Goal: Task Accomplishment & Management: Manage account settings

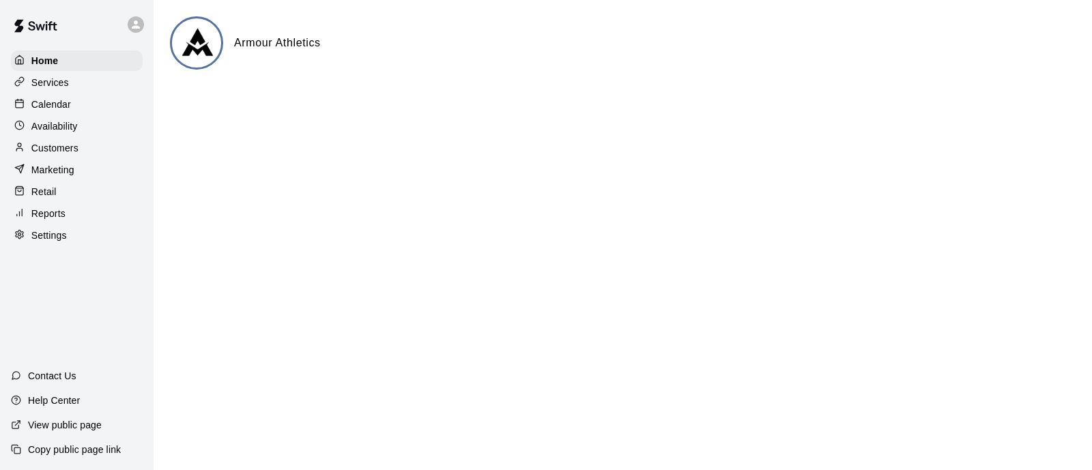
click at [63, 100] on div "Calendar" at bounding box center [77, 104] width 132 height 20
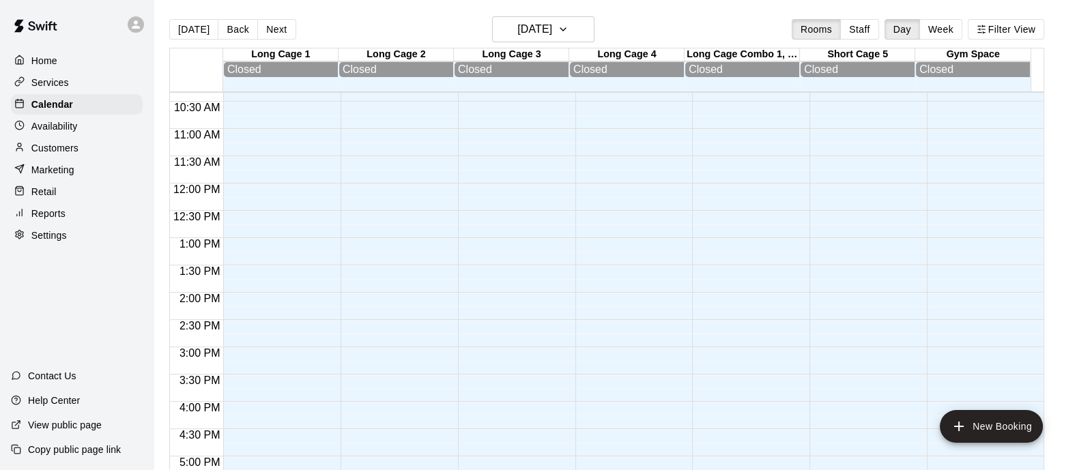
scroll to position [442, 0]
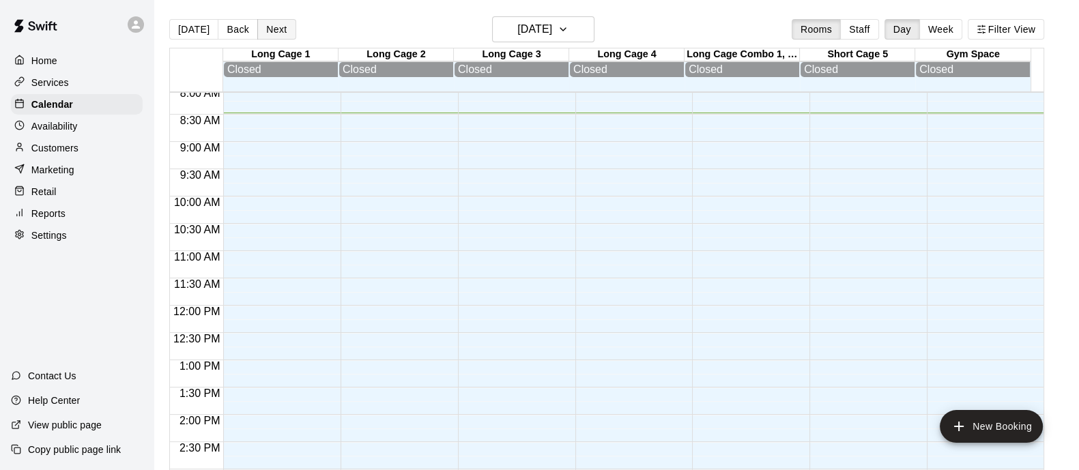
click at [270, 27] on button "Next" at bounding box center [276, 29] width 38 height 20
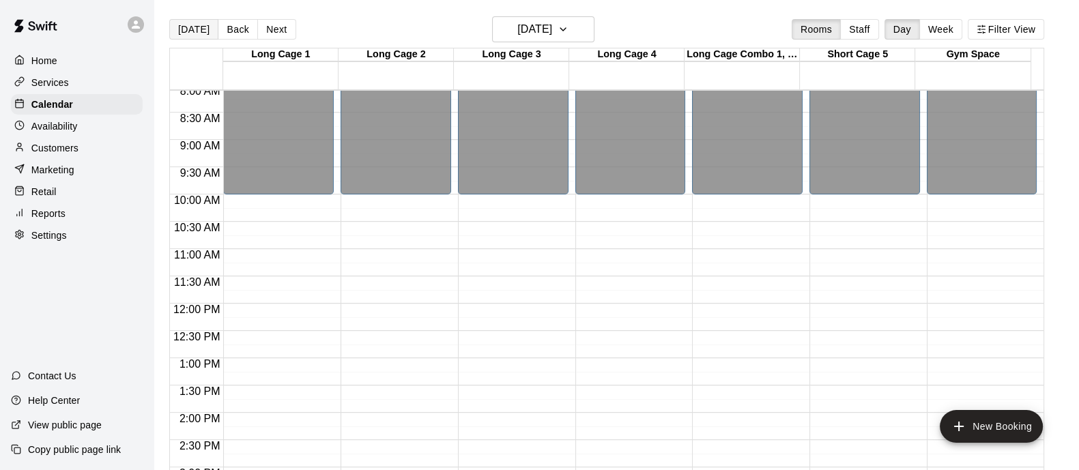
click at [194, 33] on button "[DATE]" at bounding box center [193, 29] width 49 height 20
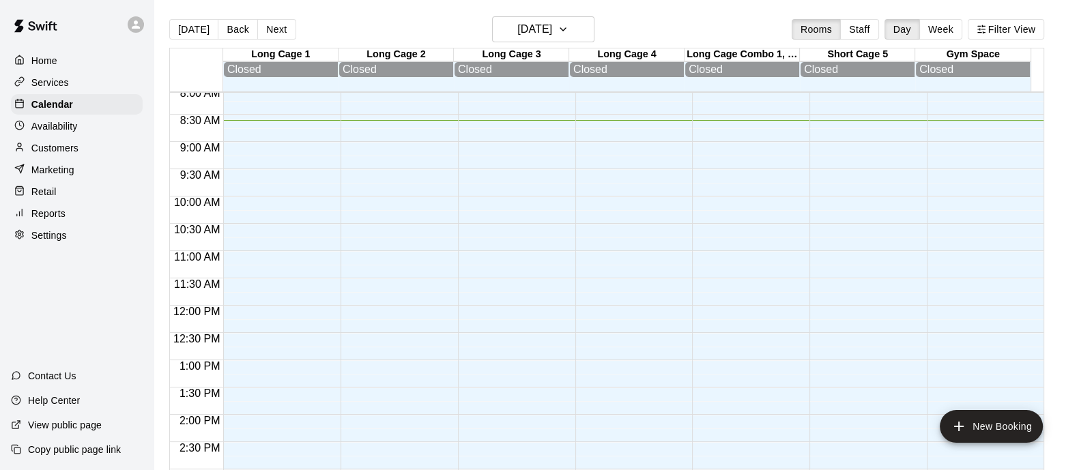
click at [68, 238] on div "Settings" at bounding box center [77, 235] width 132 height 20
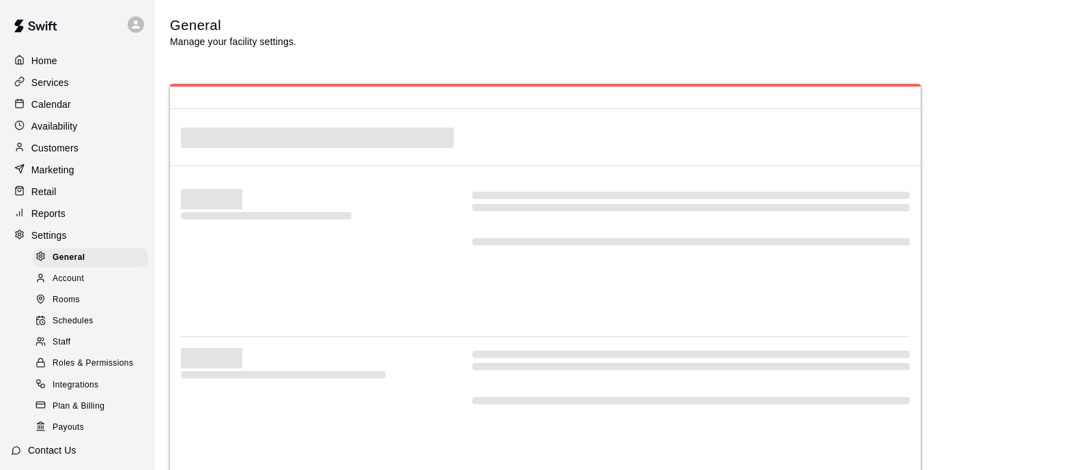
select select "**"
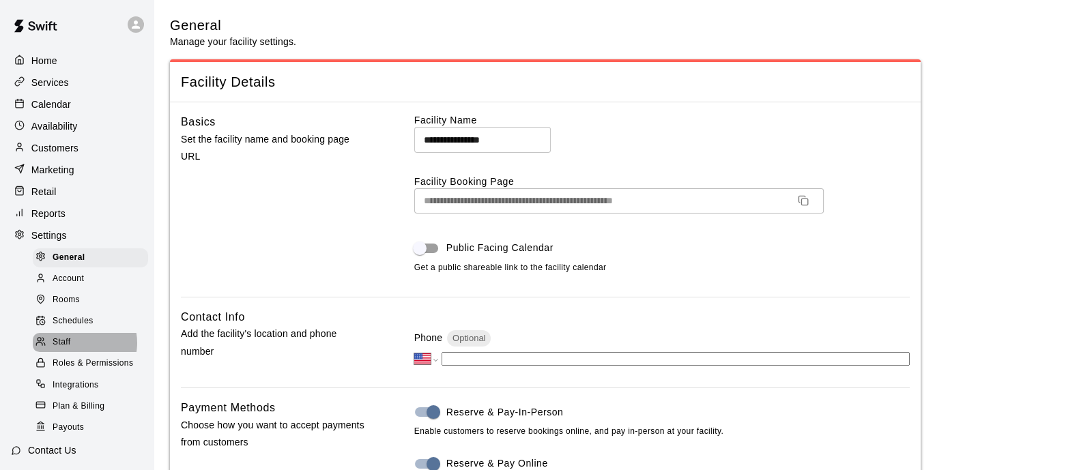
click at [77, 352] on div "Staff" at bounding box center [90, 342] width 115 height 19
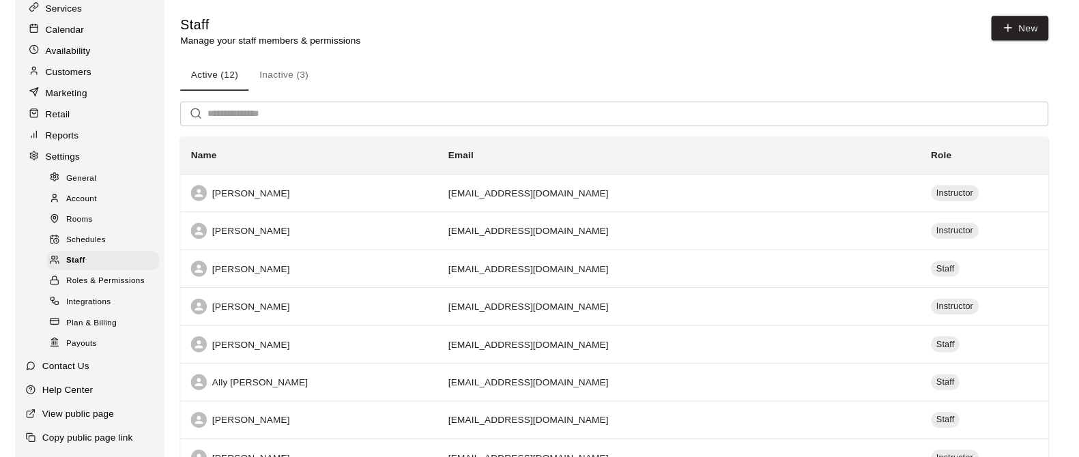
scroll to position [107, 0]
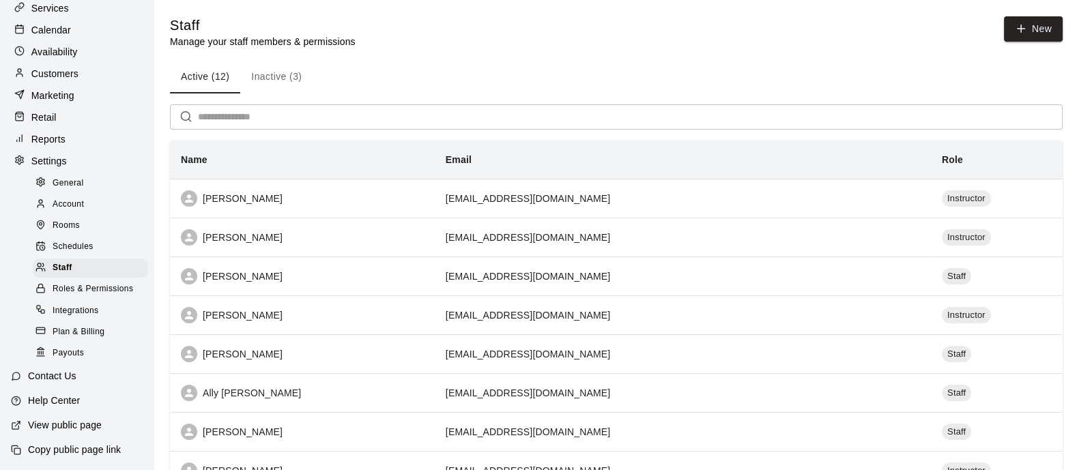
click at [55, 132] on p "Reports" at bounding box center [48, 139] width 34 height 14
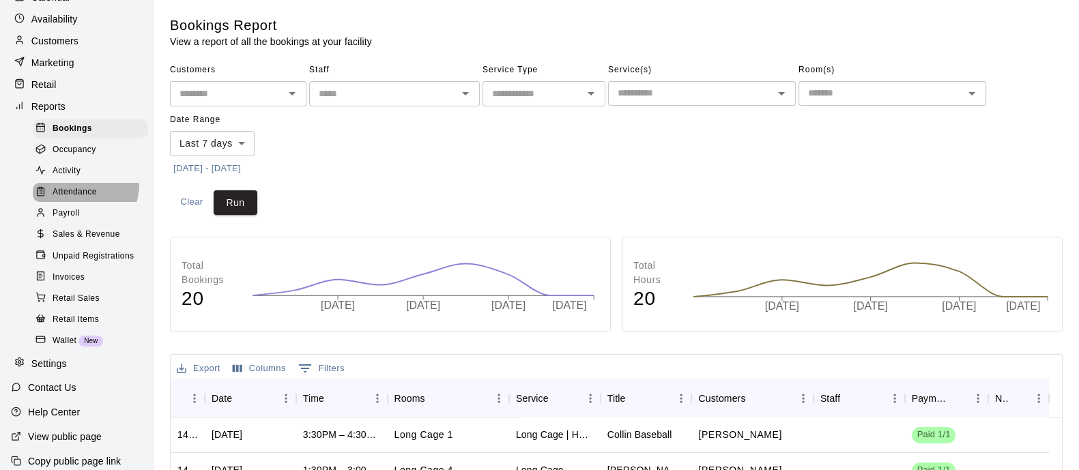
click at [78, 197] on div "Attendance" at bounding box center [90, 192] width 115 height 19
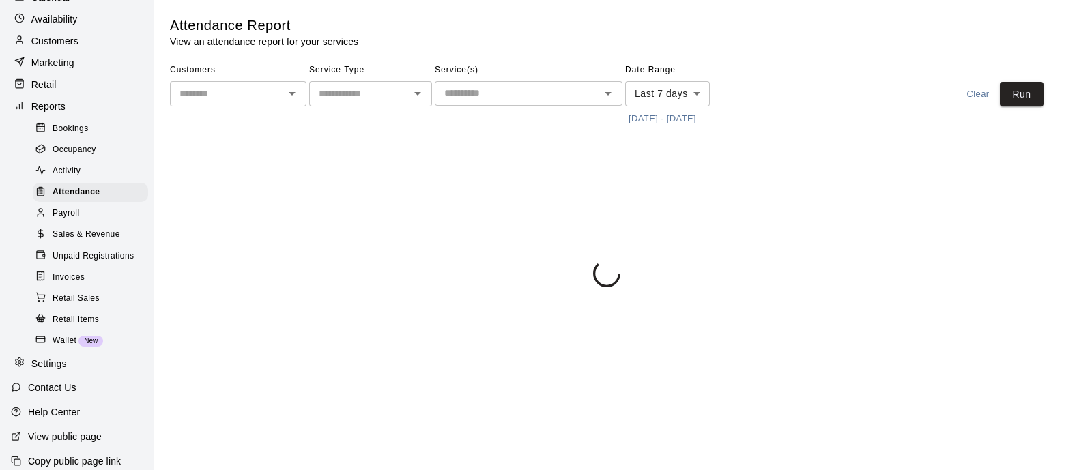
click at [77, 218] on div "Payroll" at bounding box center [90, 213] width 115 height 19
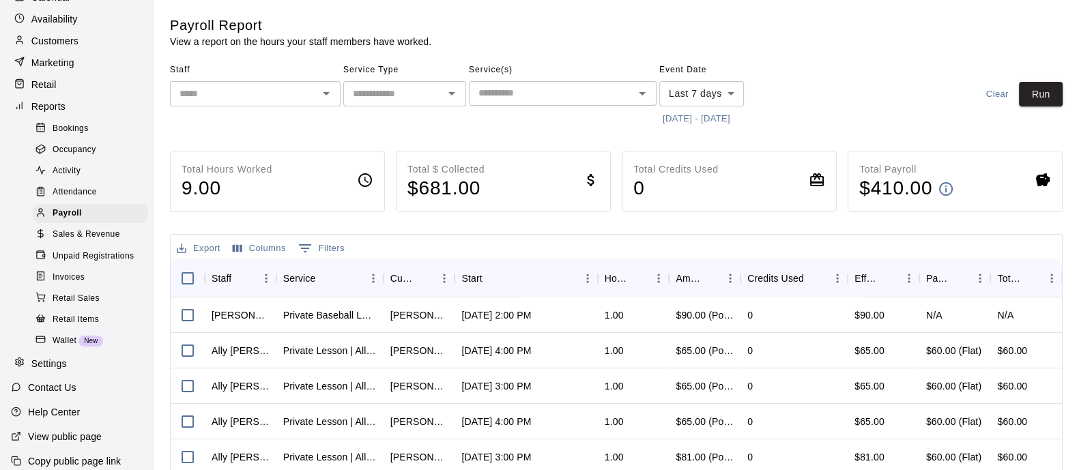
click at [403, 100] on input "text" at bounding box center [394, 93] width 92 height 17
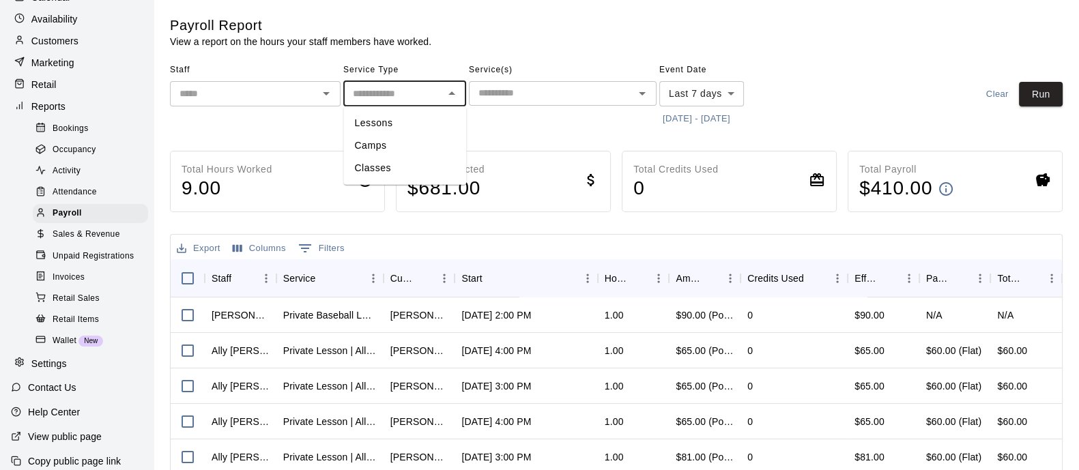
click at [401, 117] on li "Lessons" at bounding box center [404, 123] width 123 height 23
type input "*******"
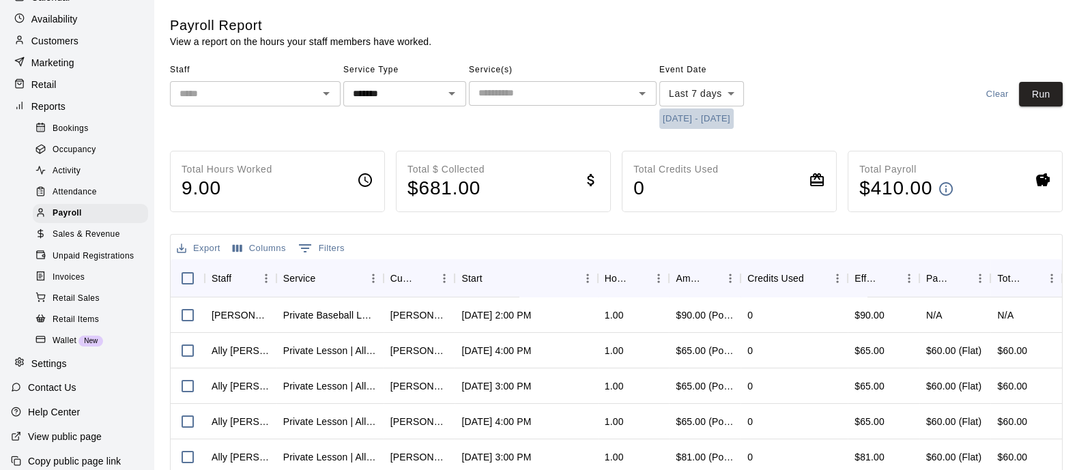
click at [722, 115] on button "[DATE] - [DATE]" at bounding box center [697, 119] width 74 height 21
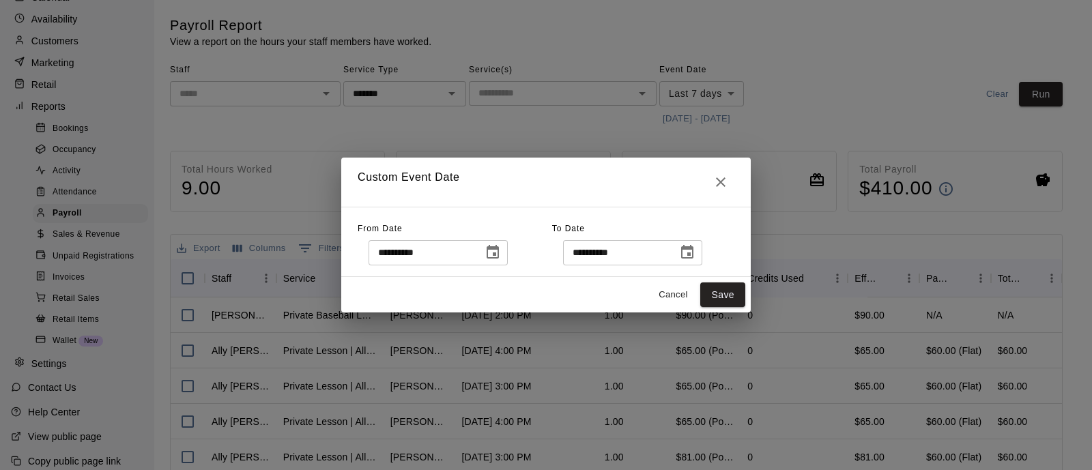
click at [501, 246] on icon "Choose date, selected date is Sep 8, 2025" at bounding box center [493, 252] width 16 height 16
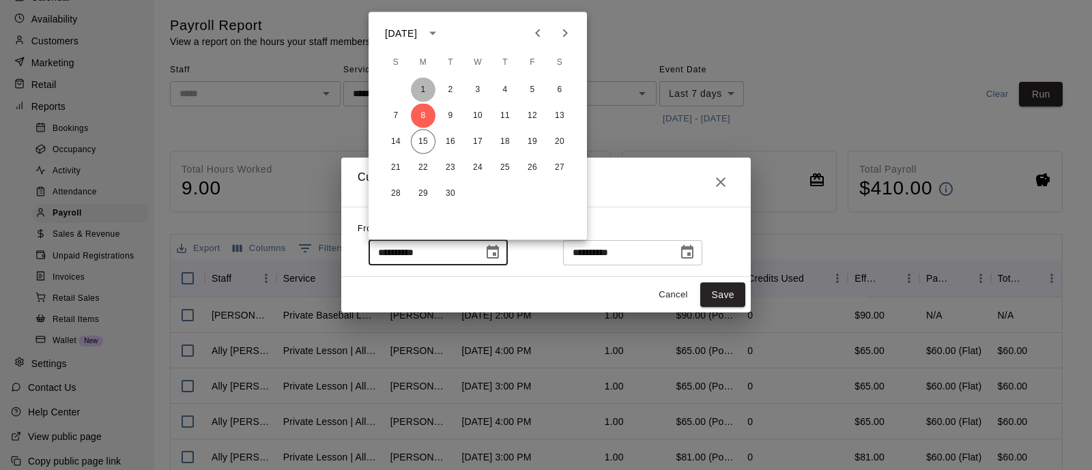
click at [423, 94] on button "1" at bounding box center [423, 90] width 25 height 25
type input "**********"
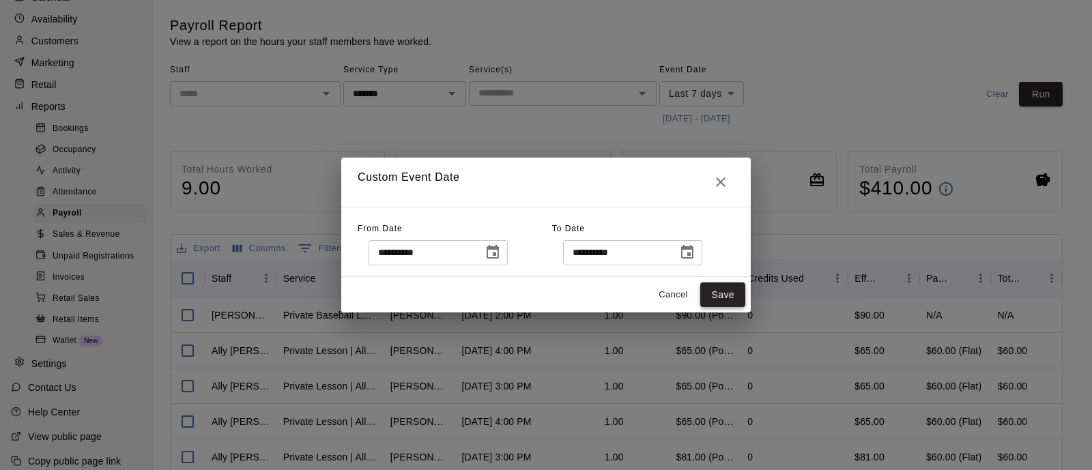
click at [721, 283] on button "Save" at bounding box center [722, 295] width 45 height 25
type input "******"
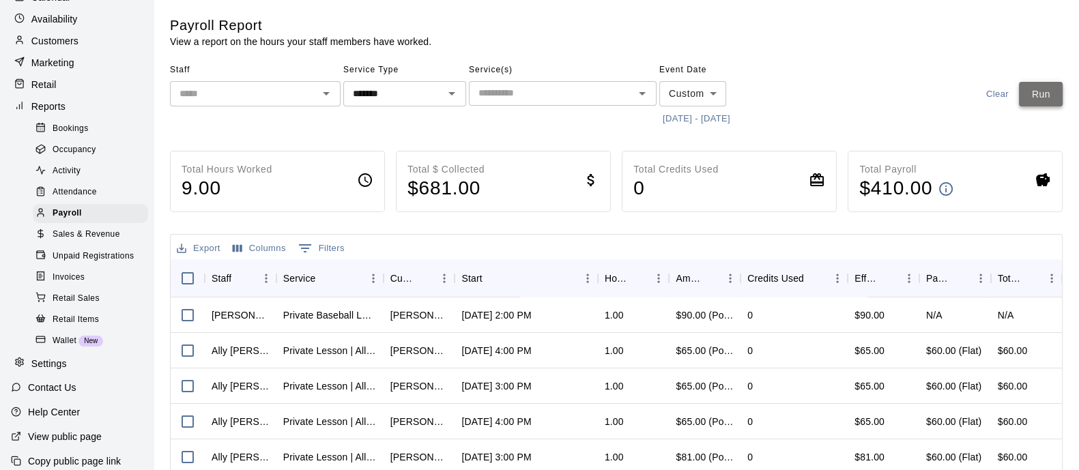
click at [1034, 93] on button "Run" at bounding box center [1041, 94] width 44 height 25
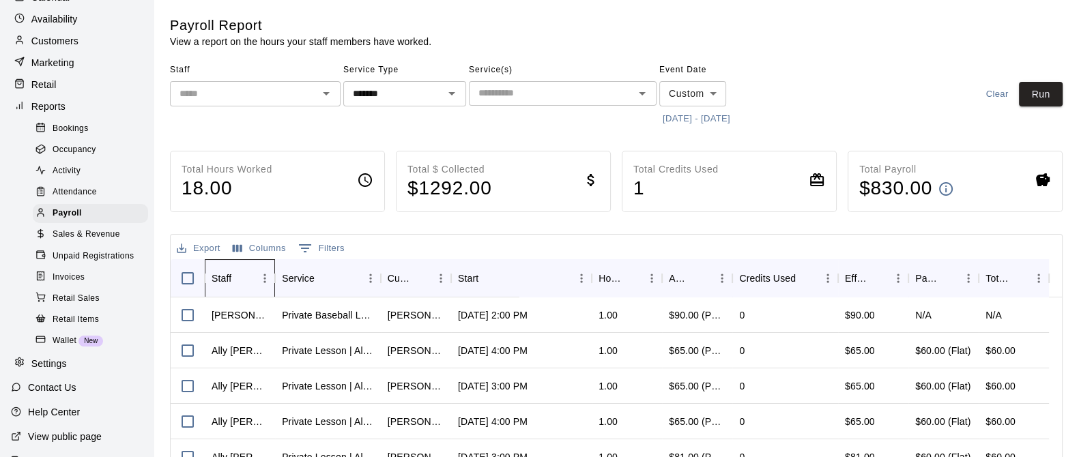
click at [227, 283] on div "Staff" at bounding box center [222, 278] width 20 height 38
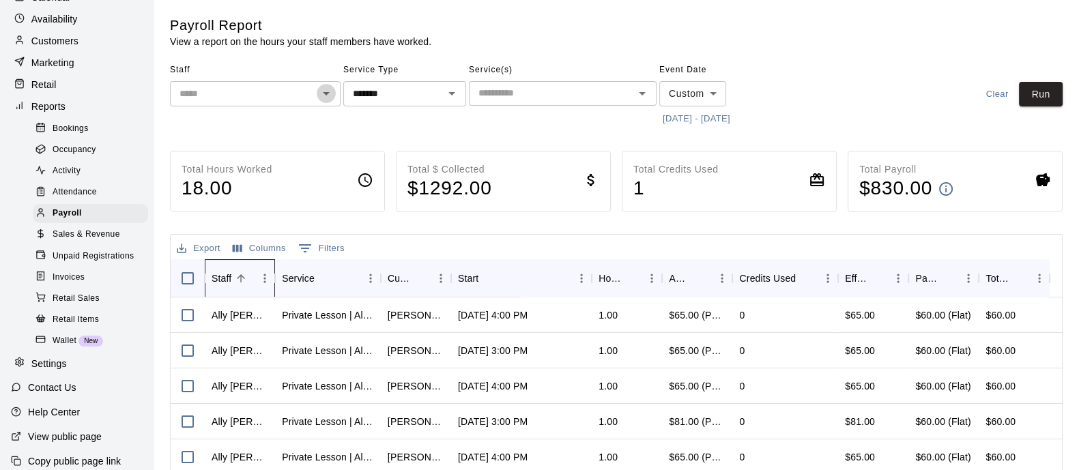
click at [324, 99] on icon "Open" at bounding box center [326, 93] width 16 height 16
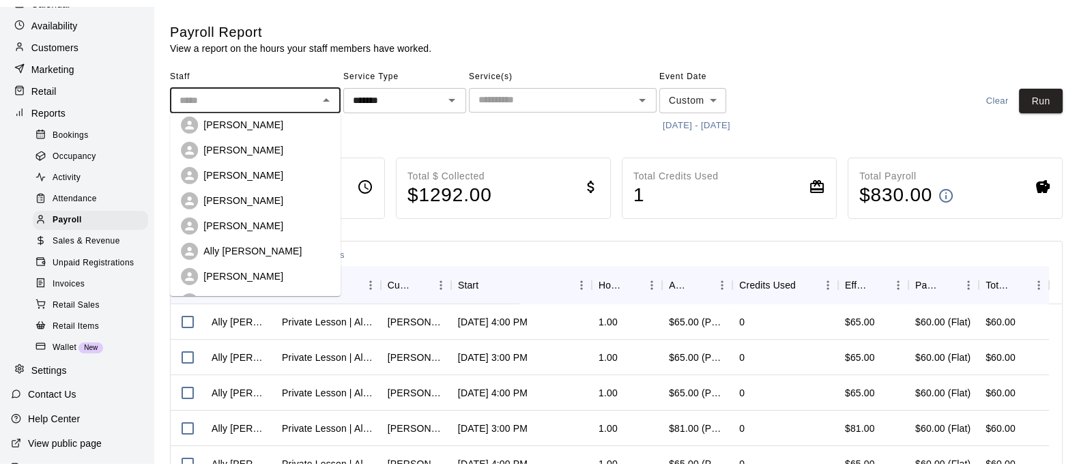
scroll to position [4, 0]
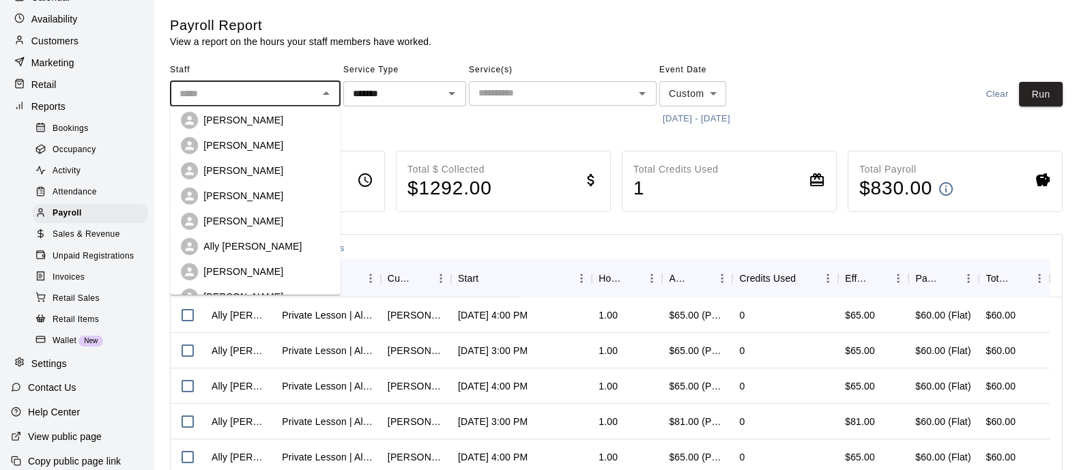
click at [250, 238] on div "Ally [PERSON_NAME]" at bounding box center [255, 246] width 149 height 17
type input "**********"
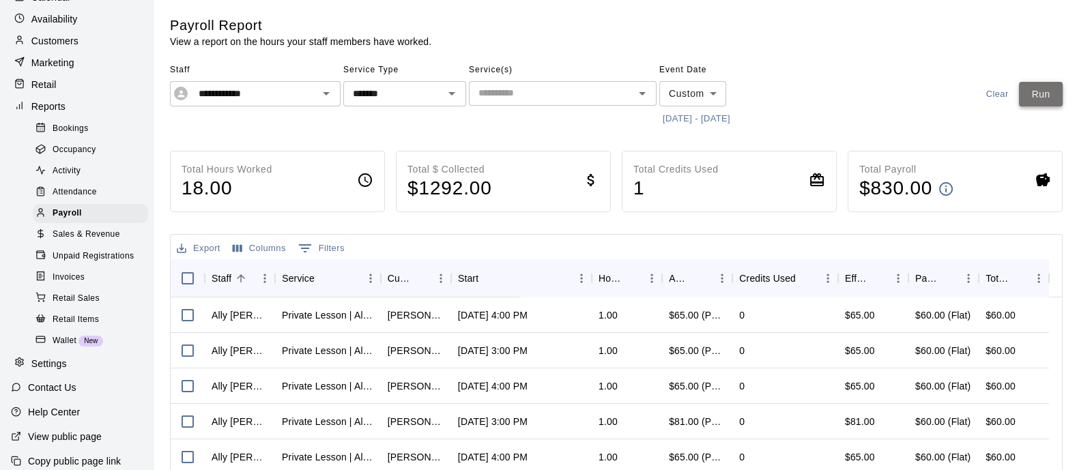
click at [1037, 87] on button "Run" at bounding box center [1041, 94] width 44 height 25
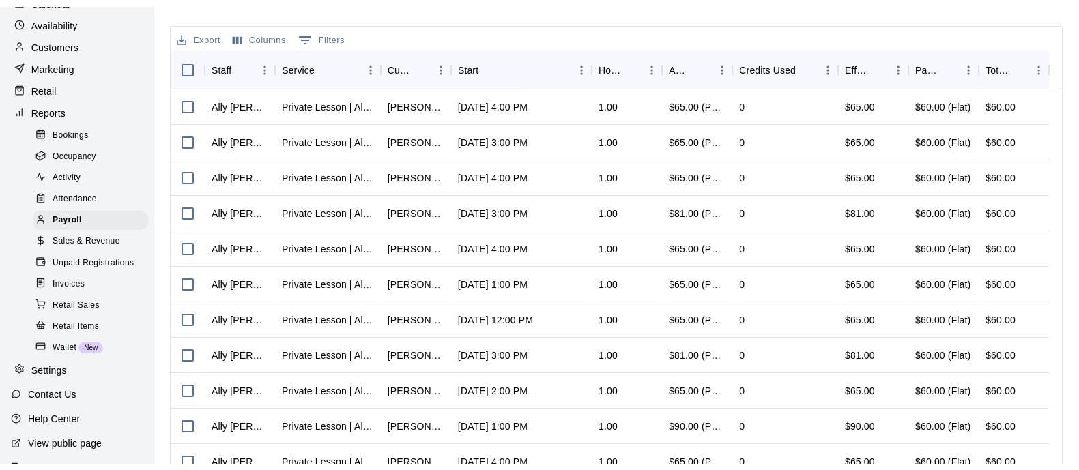
scroll to position [0, 0]
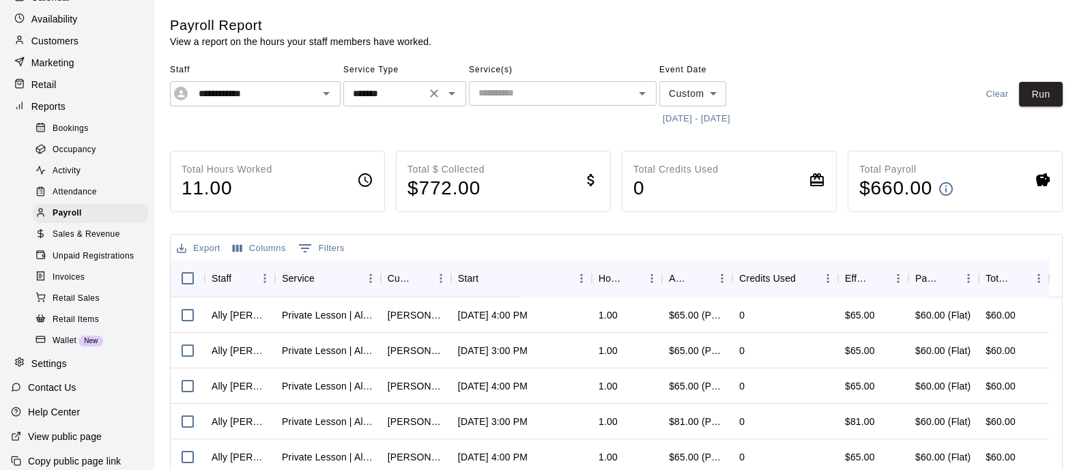
click at [343, 85] on div "******* ​" at bounding box center [404, 93] width 123 height 25
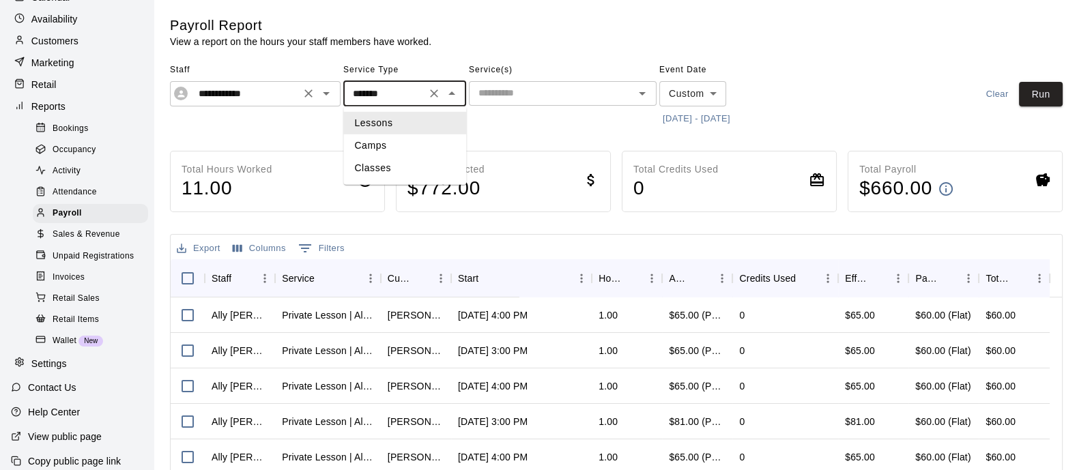
click at [330, 91] on icon "Open" at bounding box center [326, 93] width 16 height 16
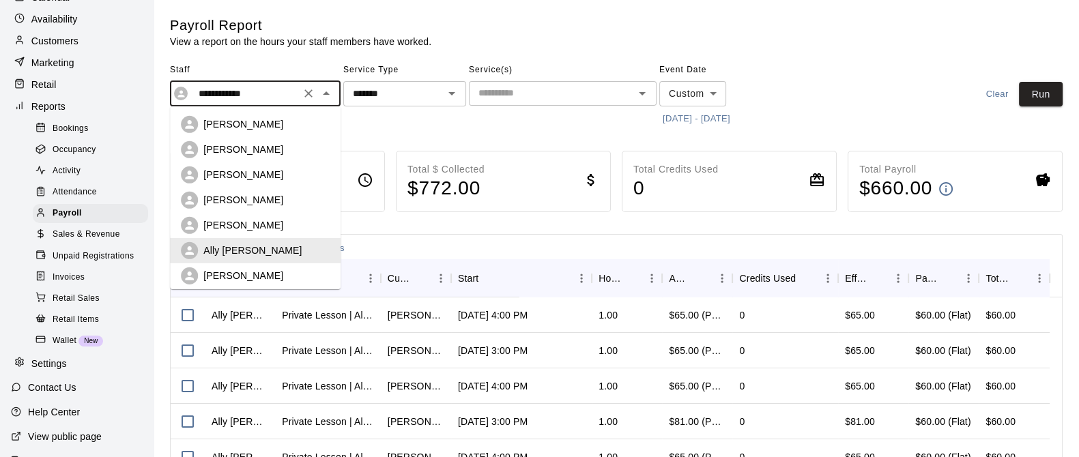
click at [311, 94] on icon "Clear" at bounding box center [309, 94] width 14 height 14
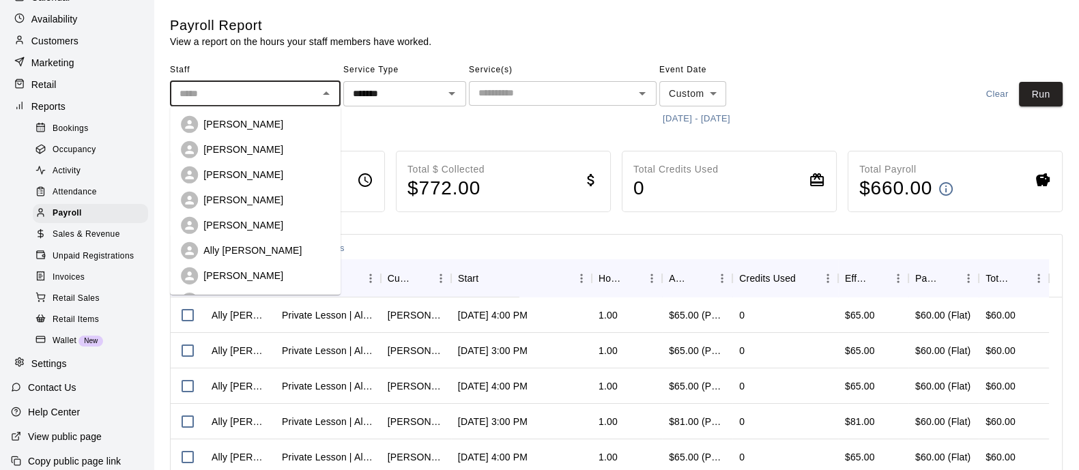
click at [419, 115] on div "Service Type ******* ​" at bounding box center [404, 94] width 123 height 70
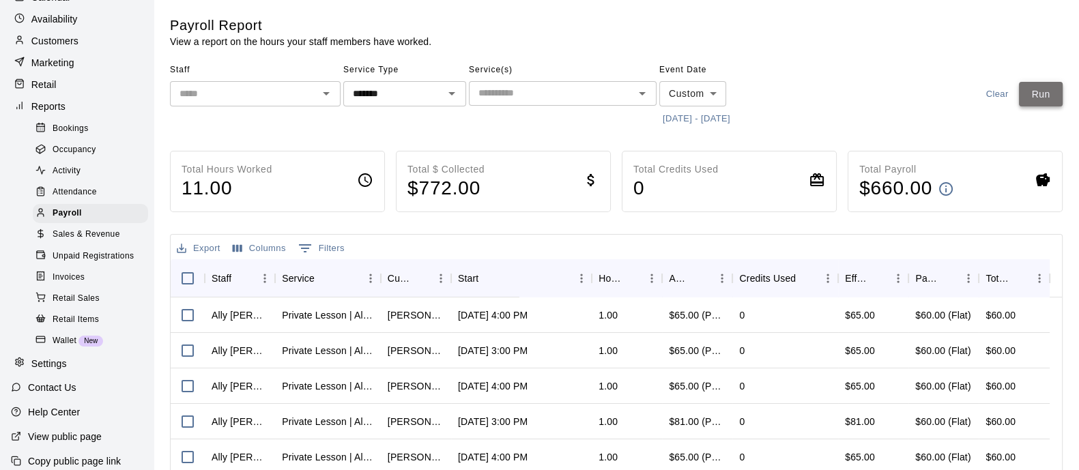
click at [1036, 93] on button "Run" at bounding box center [1041, 94] width 44 height 25
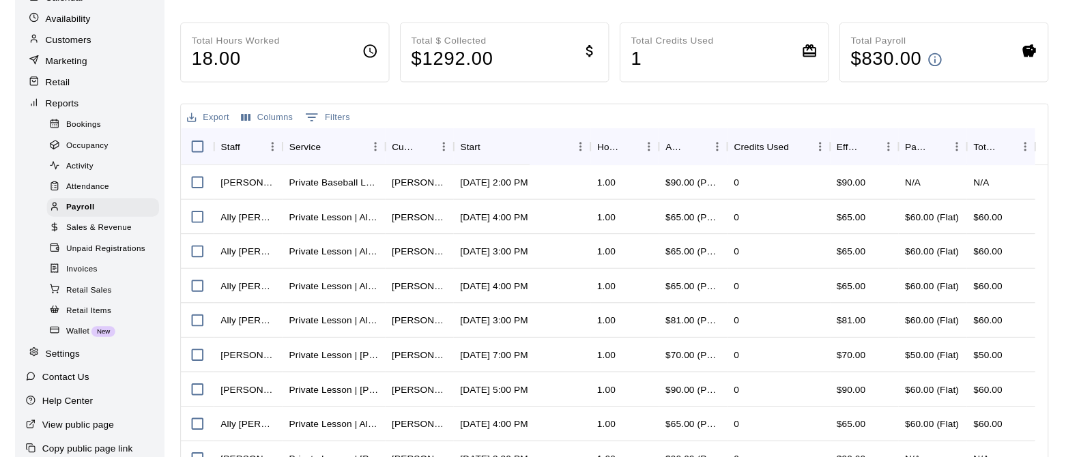
scroll to position [206, 0]
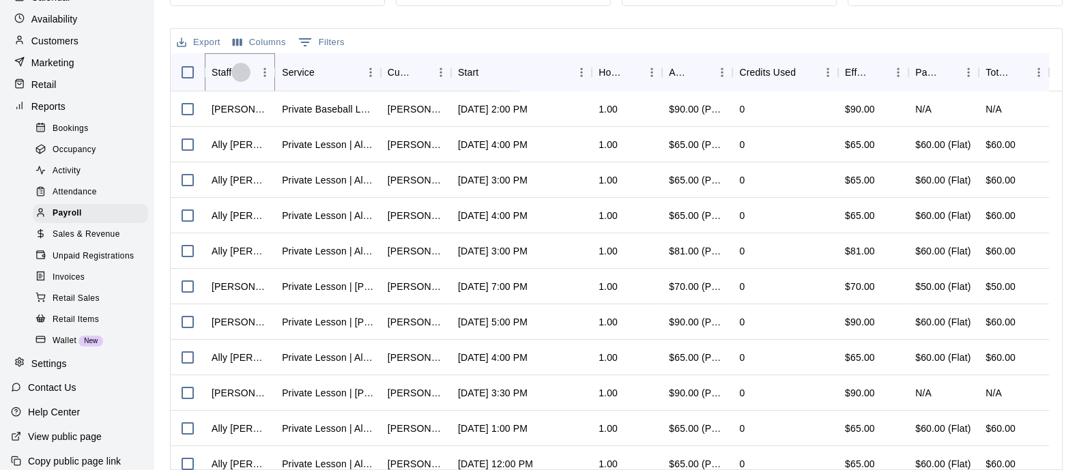
click at [235, 69] on icon "Sort" at bounding box center [241, 72] width 12 height 12
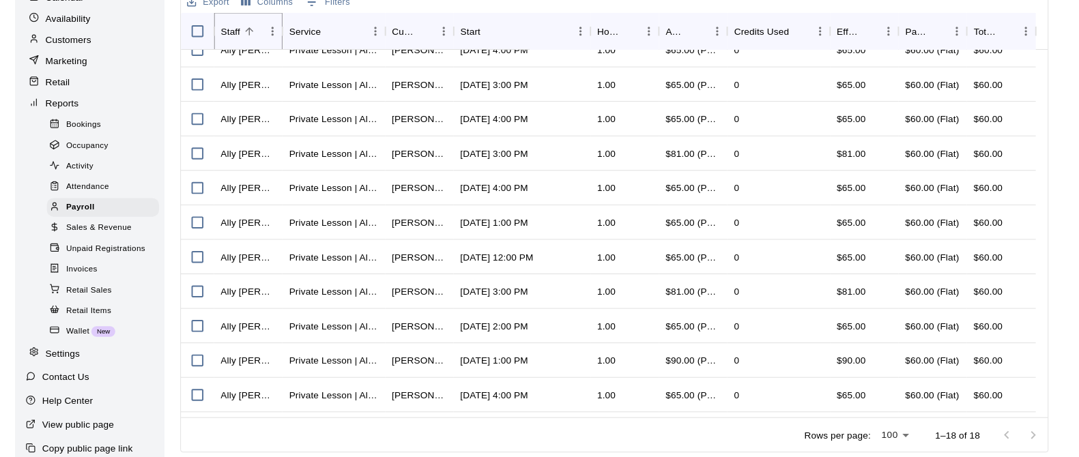
scroll to position [0, 0]
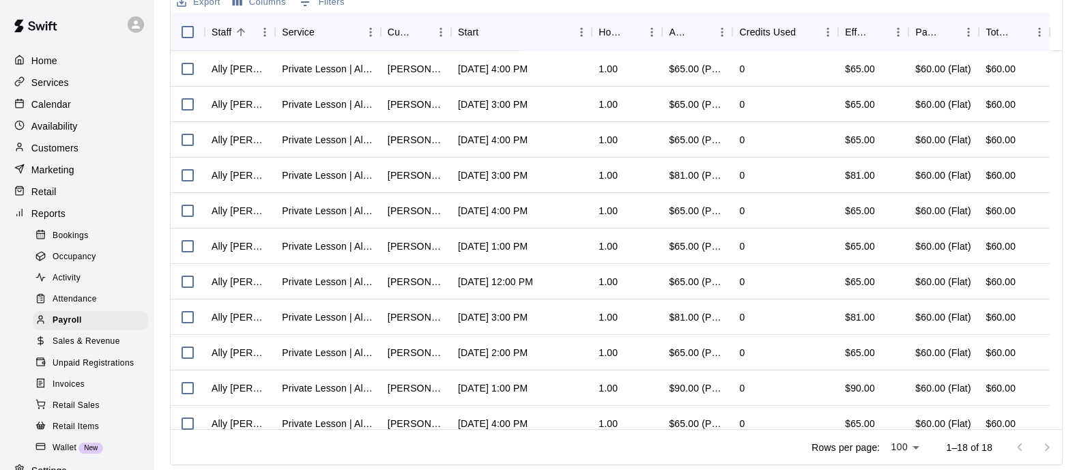
scroll to position [107, 0]
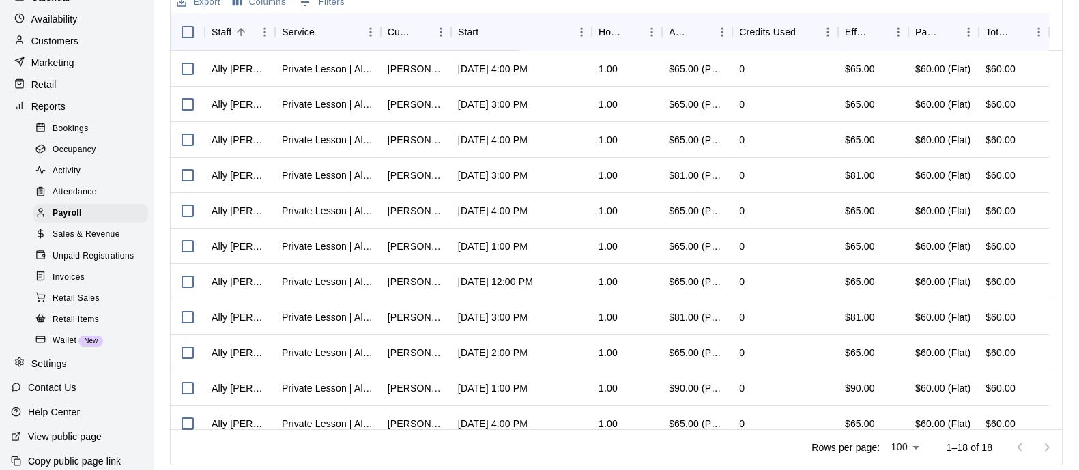
click at [44, 371] on p "Settings" at bounding box center [49, 364] width 36 height 14
select select "**"
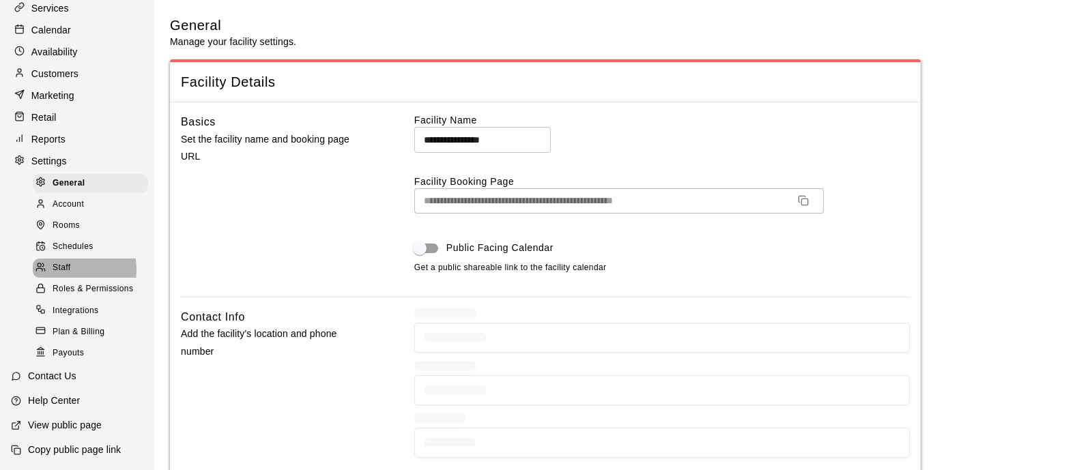
click at [74, 259] on div "Staff" at bounding box center [90, 268] width 115 height 19
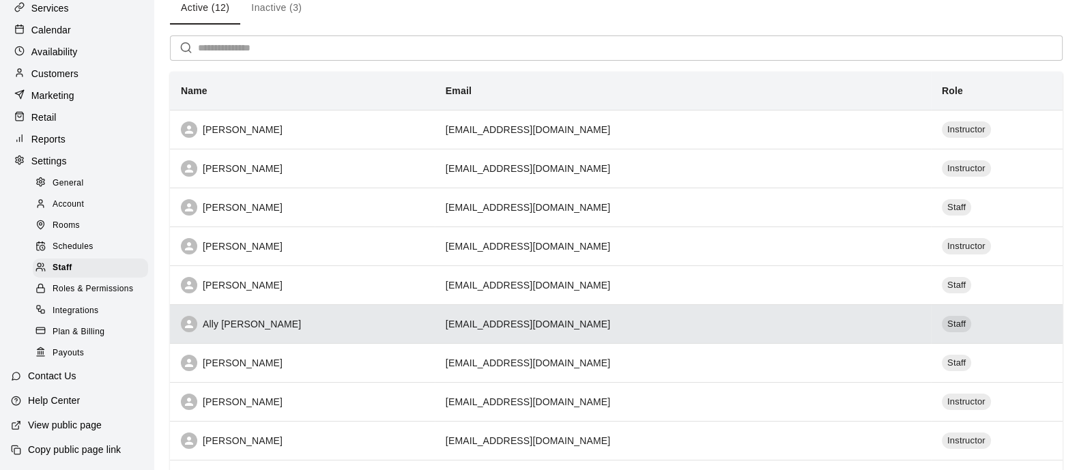
scroll to position [71, 0]
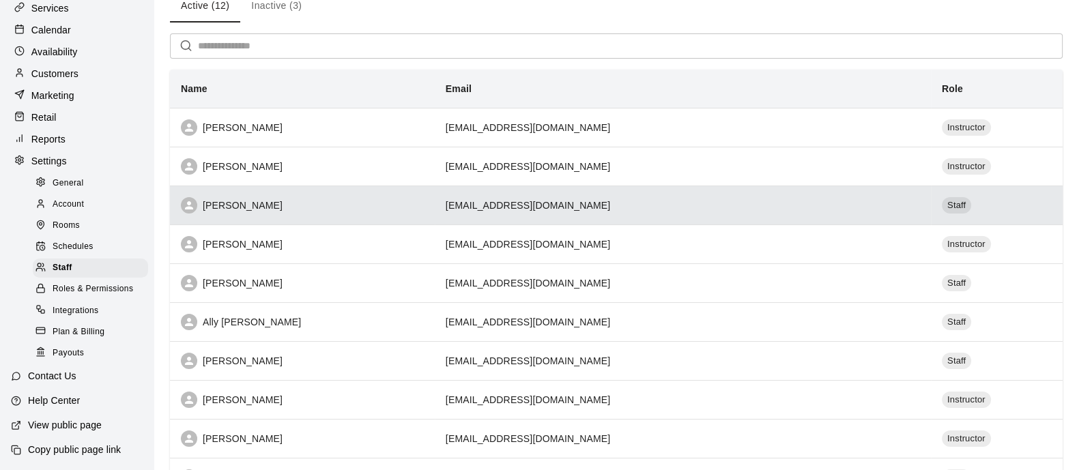
click at [355, 219] on th "[PERSON_NAME]" at bounding box center [302, 205] width 265 height 39
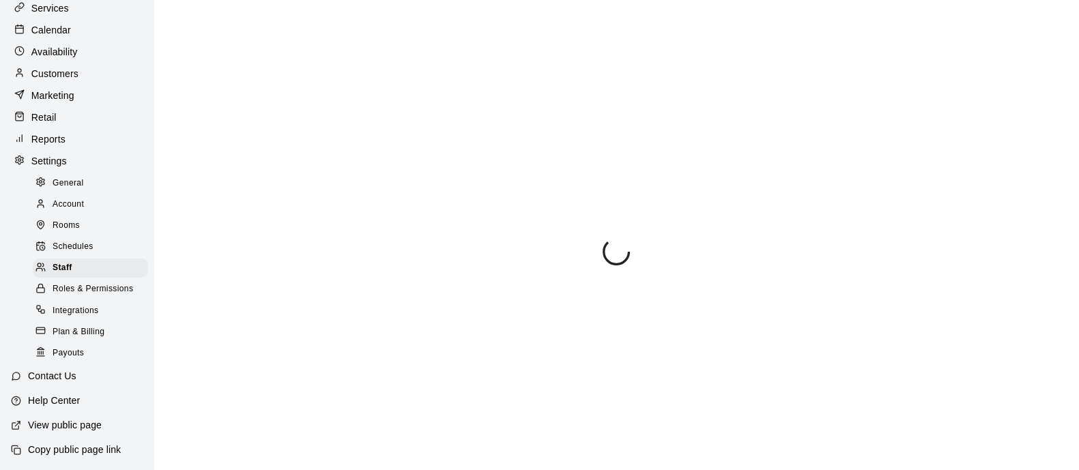
select select "**"
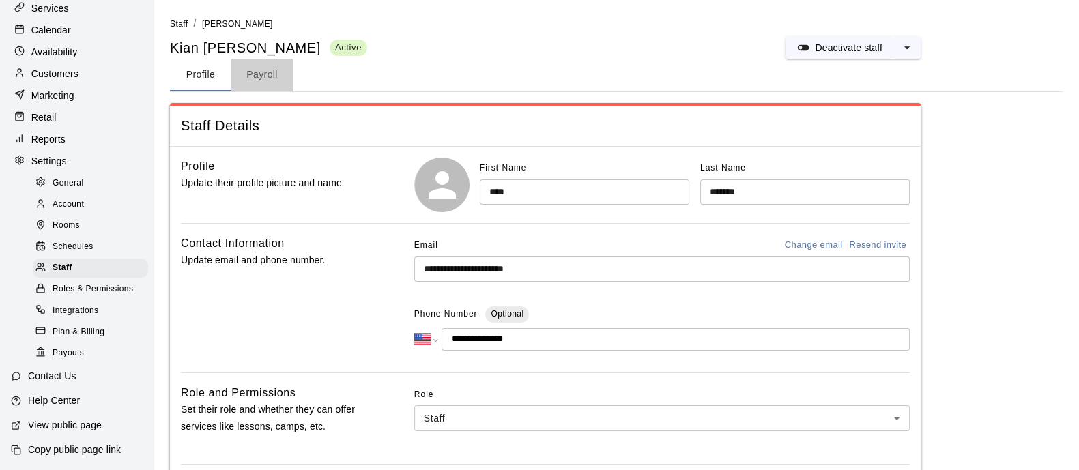
click at [264, 73] on button "Payroll" at bounding box center [261, 75] width 61 height 33
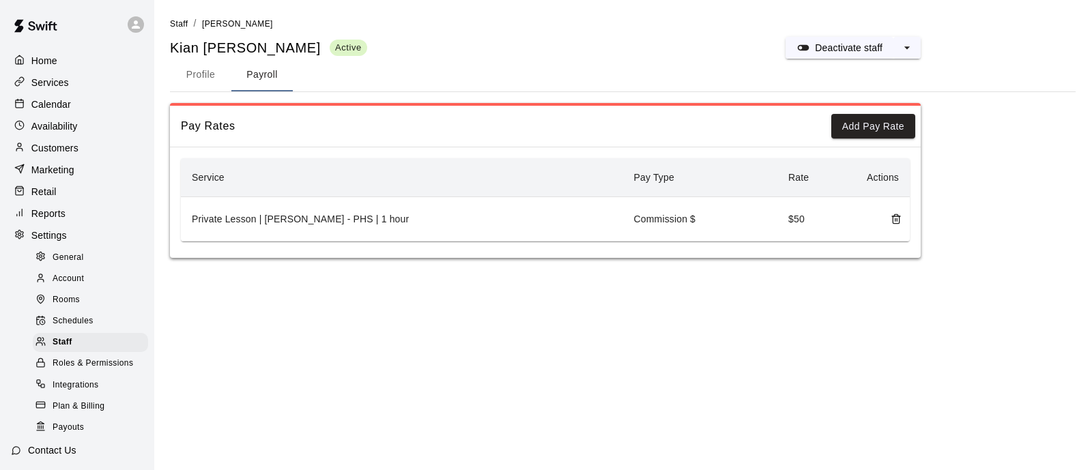
click at [64, 104] on p "Calendar" at bounding box center [51, 105] width 40 height 14
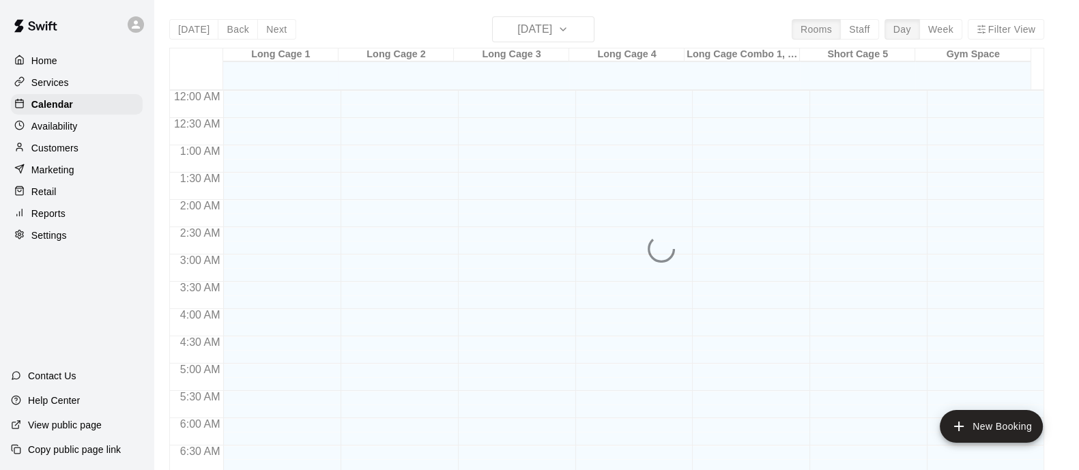
scroll to position [477, 0]
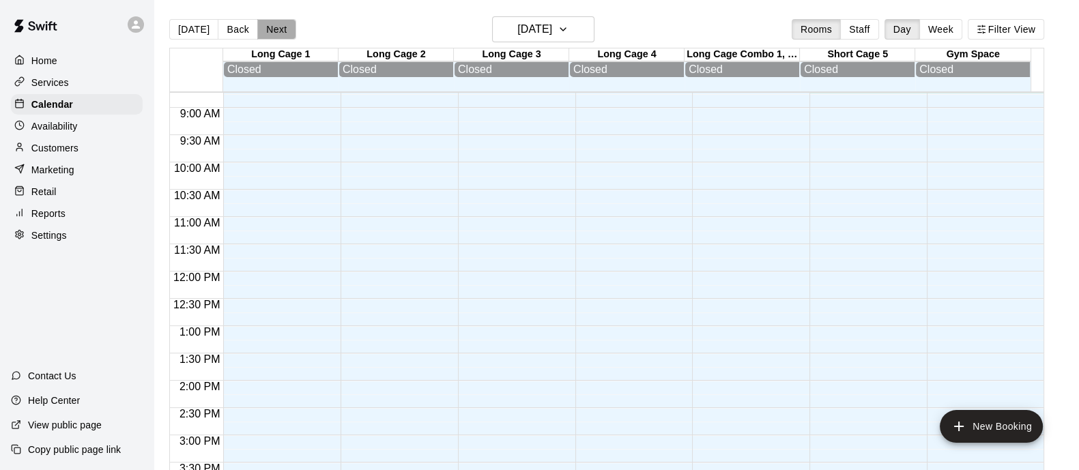
click at [273, 27] on button "Next" at bounding box center [276, 29] width 38 height 20
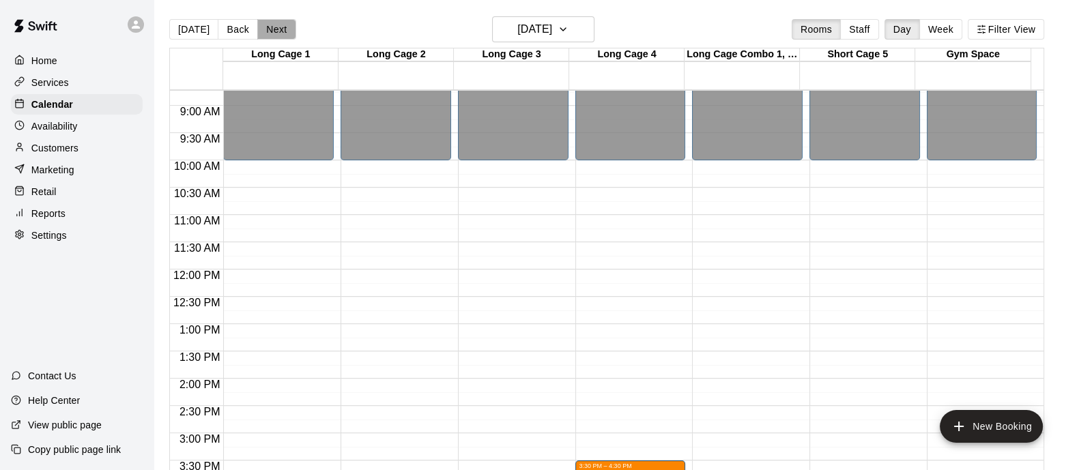
click at [273, 27] on button "Next" at bounding box center [276, 29] width 38 height 20
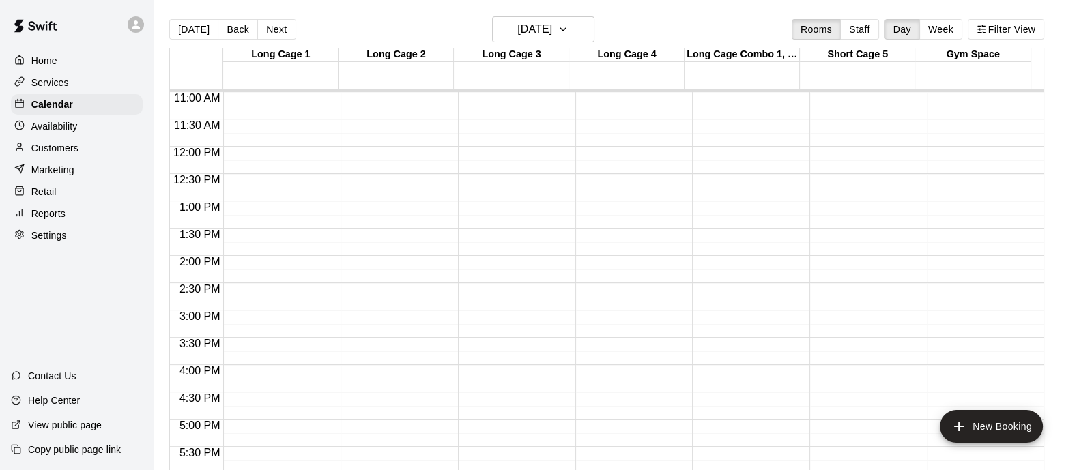
scroll to position [600, 0]
click at [274, 36] on button "Next" at bounding box center [276, 29] width 38 height 20
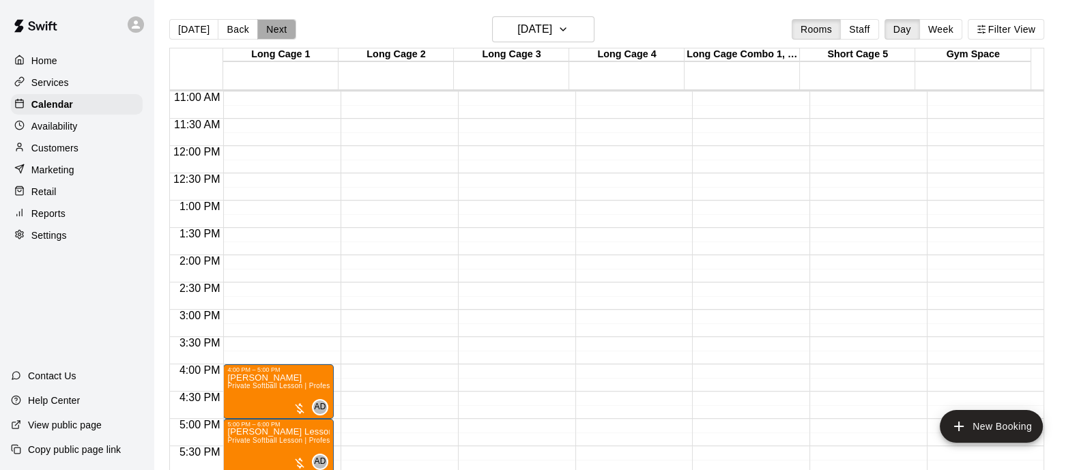
click at [274, 36] on button "Next" at bounding box center [276, 29] width 38 height 20
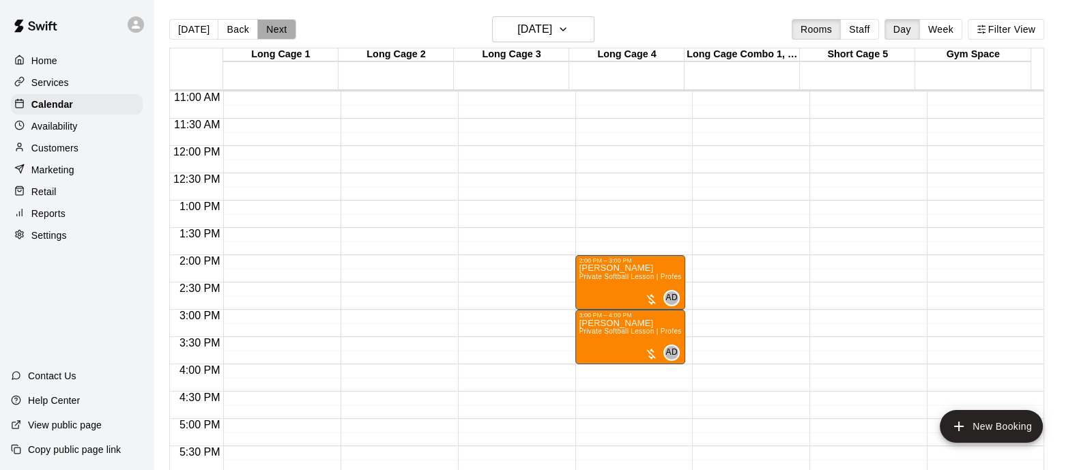
click at [274, 36] on button "Next" at bounding box center [276, 29] width 38 height 20
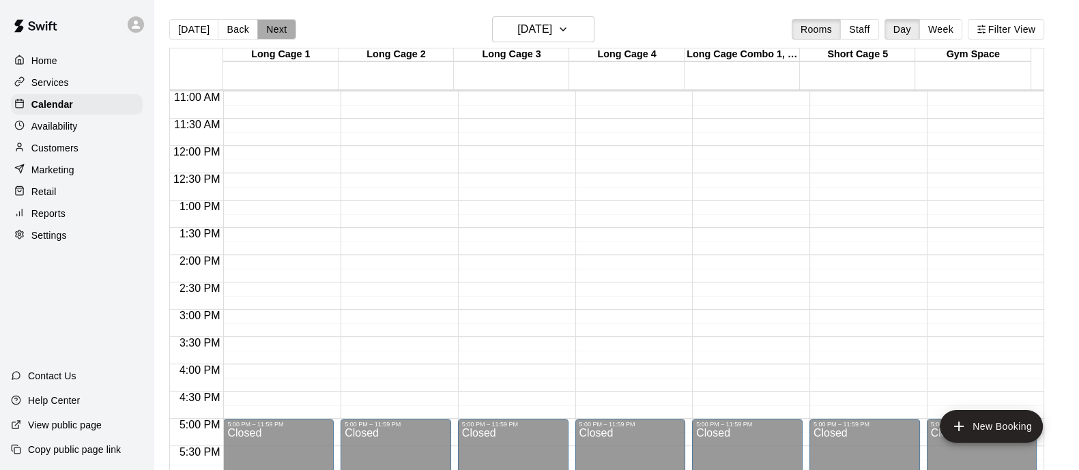
click at [274, 36] on button "Next" at bounding box center [276, 29] width 38 height 20
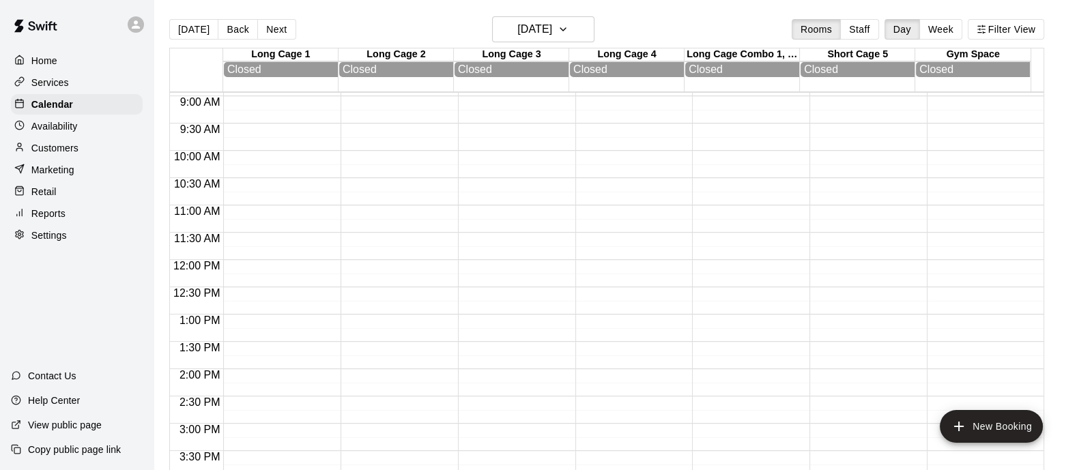
scroll to position [490, 0]
click at [272, 31] on button "Next" at bounding box center [276, 29] width 38 height 20
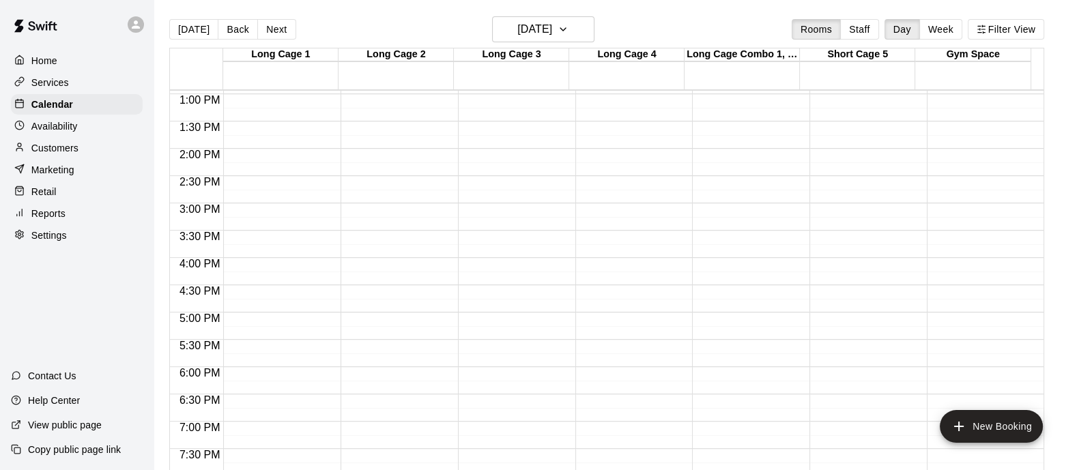
scroll to position [707, 0]
click at [195, 27] on button "[DATE]" at bounding box center [193, 29] width 49 height 20
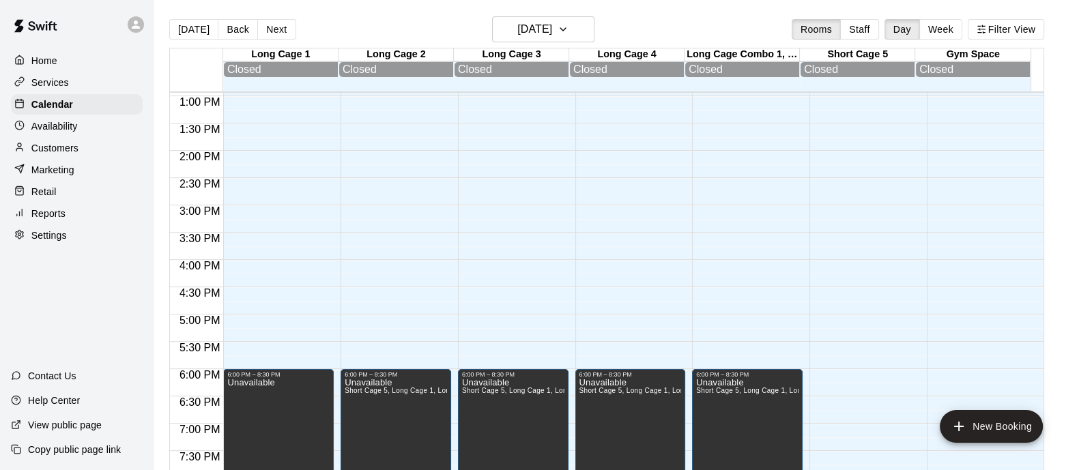
click at [206, 63] on div at bounding box center [196, 69] width 53 height 43
click at [200, 49] on div at bounding box center [196, 69] width 53 height 43
click at [197, 27] on button "[DATE]" at bounding box center [193, 29] width 49 height 20
